Goal: Find specific page/section: Find specific page/section

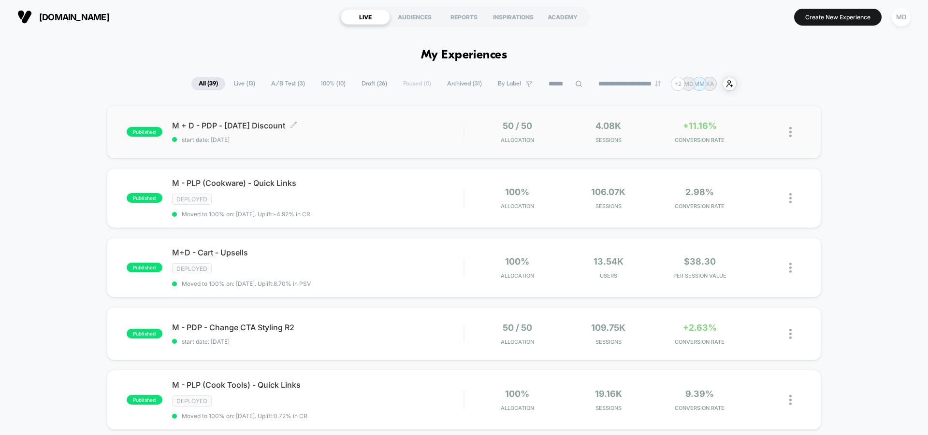
click at [422, 138] on span "start date: [DATE]" at bounding box center [317, 139] width 291 height 7
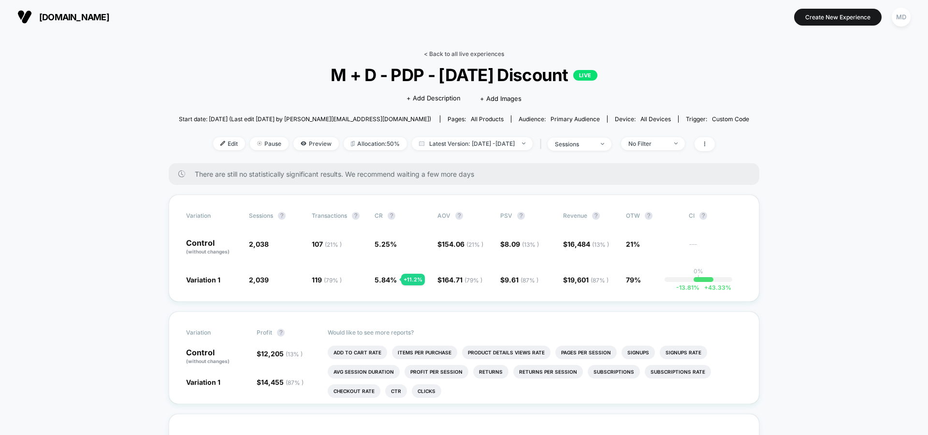
click at [454, 53] on link "< Back to all live experiences" at bounding box center [464, 53] width 80 height 7
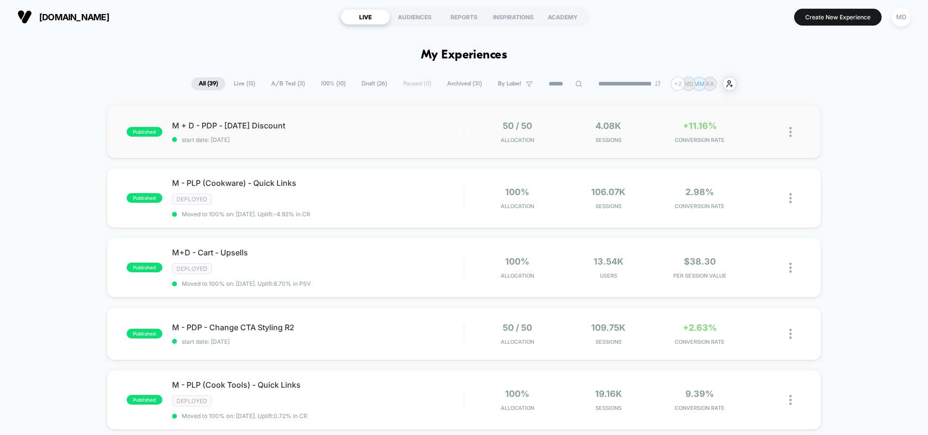
click at [429, 144] on div "published M + D - PDP - Labor Day Discount start date: 8/27/2025 50 / 50 Alloca…" at bounding box center [464, 131] width 714 height 53
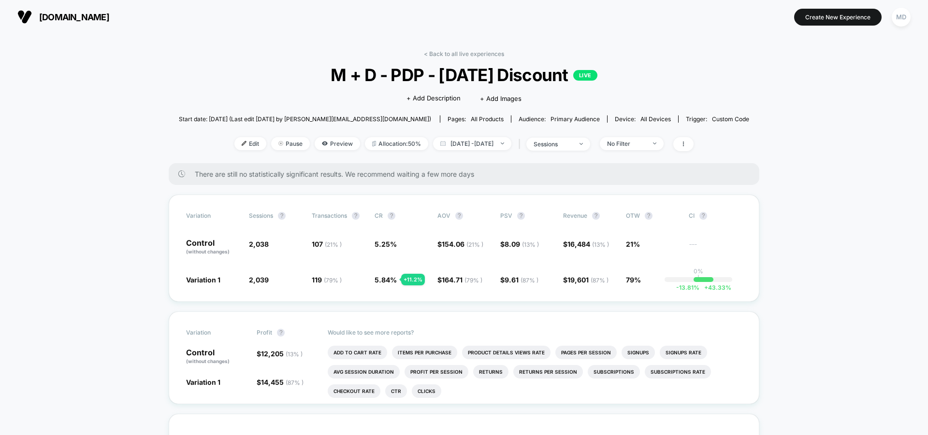
click at [495, 59] on div "< Back to all live experiences M + D - PDP - Labor Day Discount LIVE Click to e…" at bounding box center [464, 106] width 570 height 113
click at [493, 56] on link "< Back to all live experiences" at bounding box center [464, 53] width 80 height 7
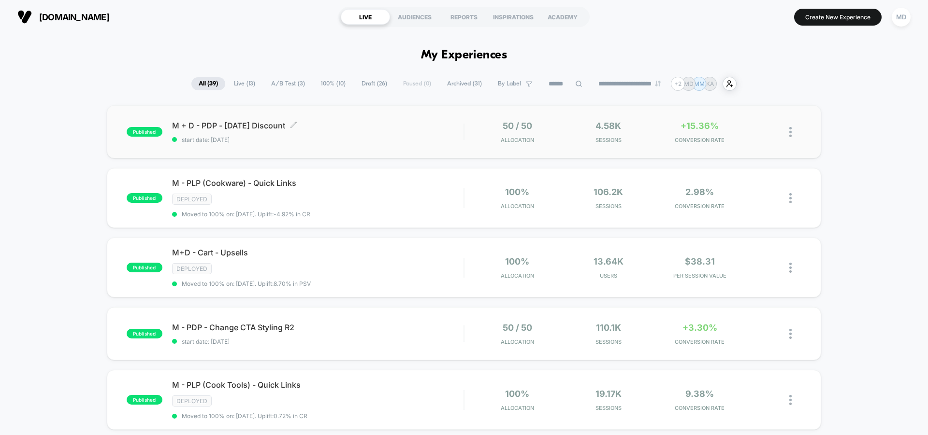
click at [430, 128] on span "M + D - PDP - Labor Day Discount Click to edit experience details" at bounding box center [317, 126] width 291 height 10
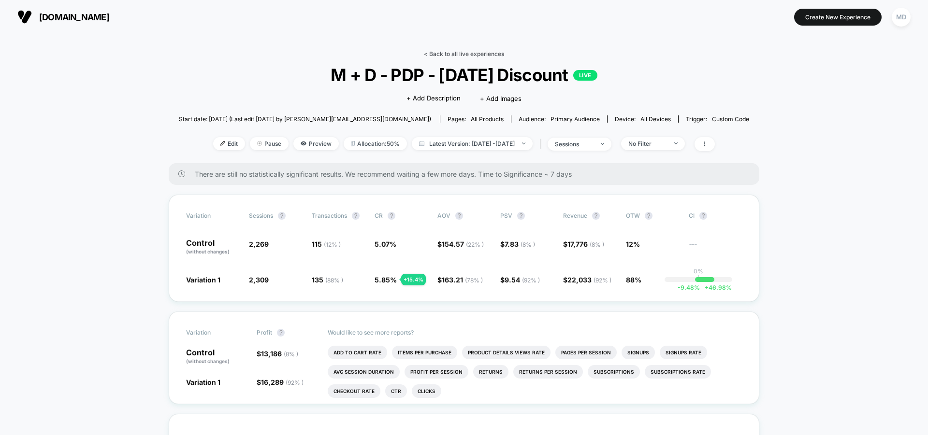
click at [467, 51] on link "< Back to all live experiences" at bounding box center [464, 53] width 80 height 7
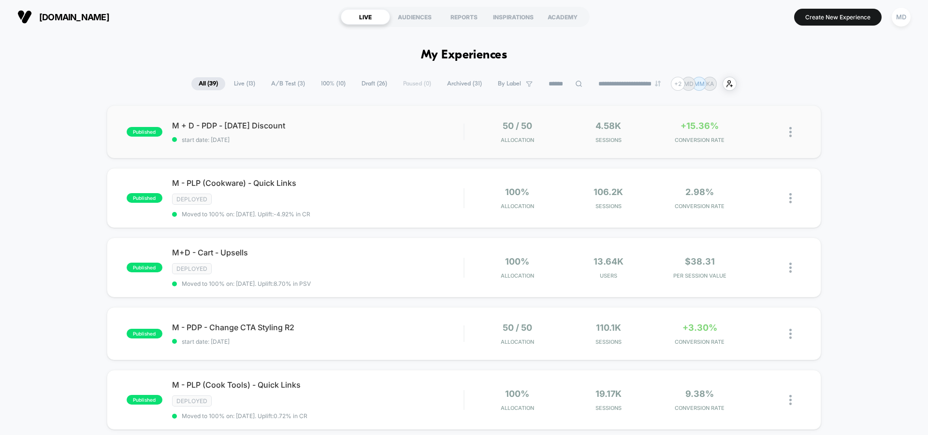
click at [447, 144] on div "published M + D - PDP - Labor Day Discount start date: 8/27/2025 50 / 50 Alloca…" at bounding box center [464, 131] width 714 height 53
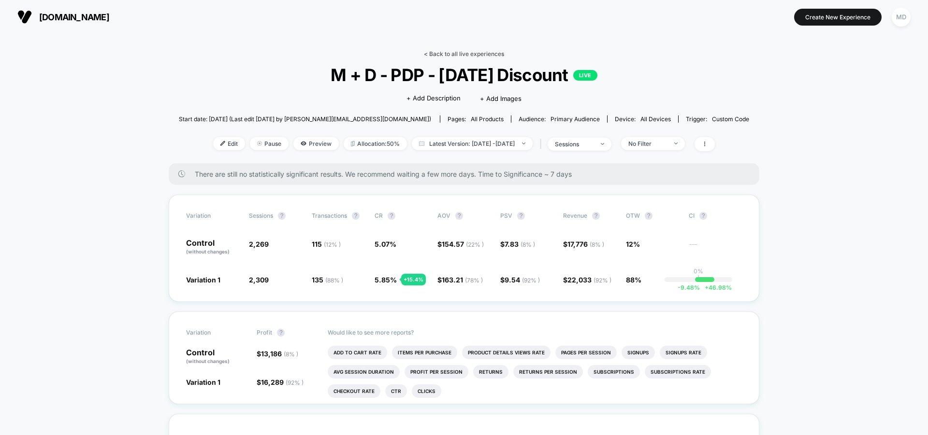
click at [472, 54] on link "< Back to all live experiences" at bounding box center [464, 53] width 80 height 7
